Goal: Check status: Check status

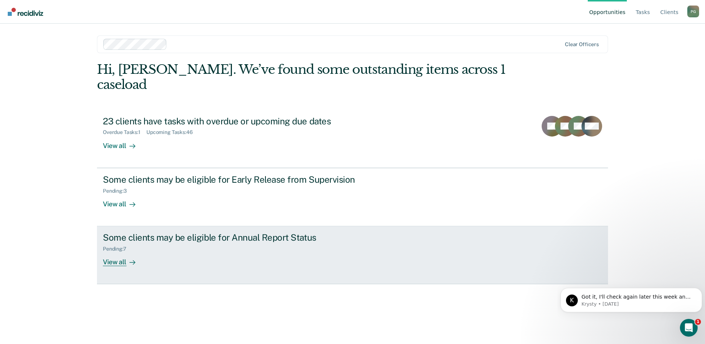
click at [114, 252] on div "View all" at bounding box center [123, 259] width 41 height 14
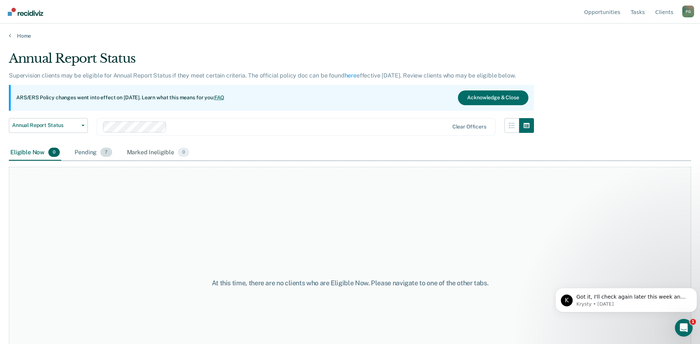
click at [89, 149] on div "Pending 7" at bounding box center [93, 153] width 40 height 16
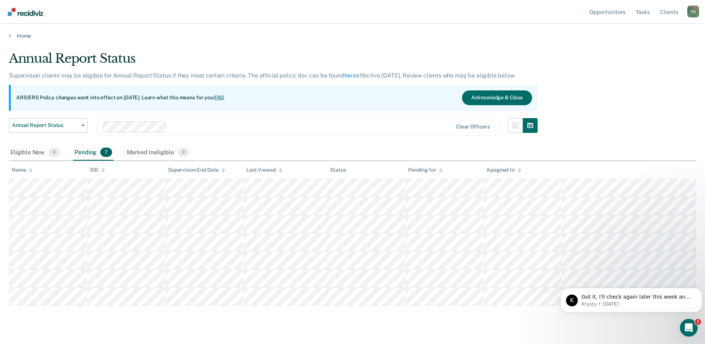
click at [15, 32] on div "Home" at bounding box center [352, 31] width 705 height 15
click at [21, 35] on link "Home" at bounding box center [353, 35] width 688 height 7
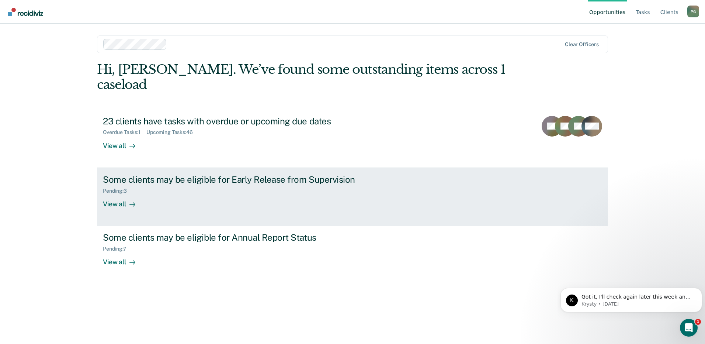
click at [124, 194] on div "View all" at bounding box center [123, 201] width 41 height 14
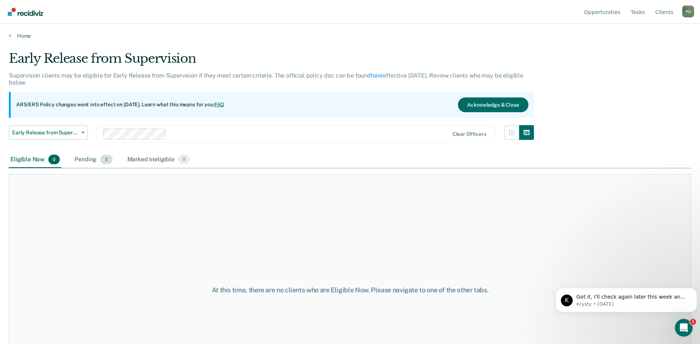
click at [90, 160] on div "Pending 3" at bounding box center [93, 160] width 41 height 16
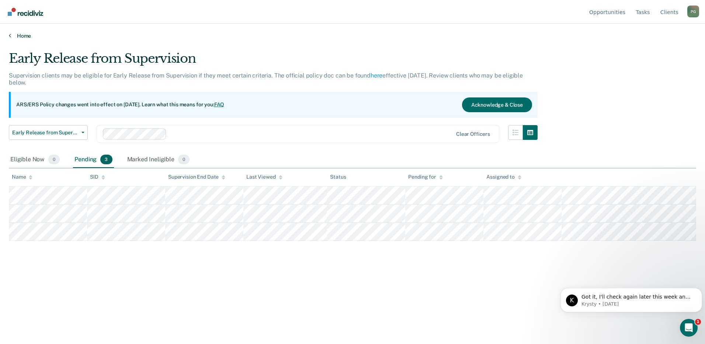
click at [24, 35] on link "Home" at bounding box center [353, 35] width 688 height 7
